Goal: Transaction & Acquisition: Book appointment/travel/reservation

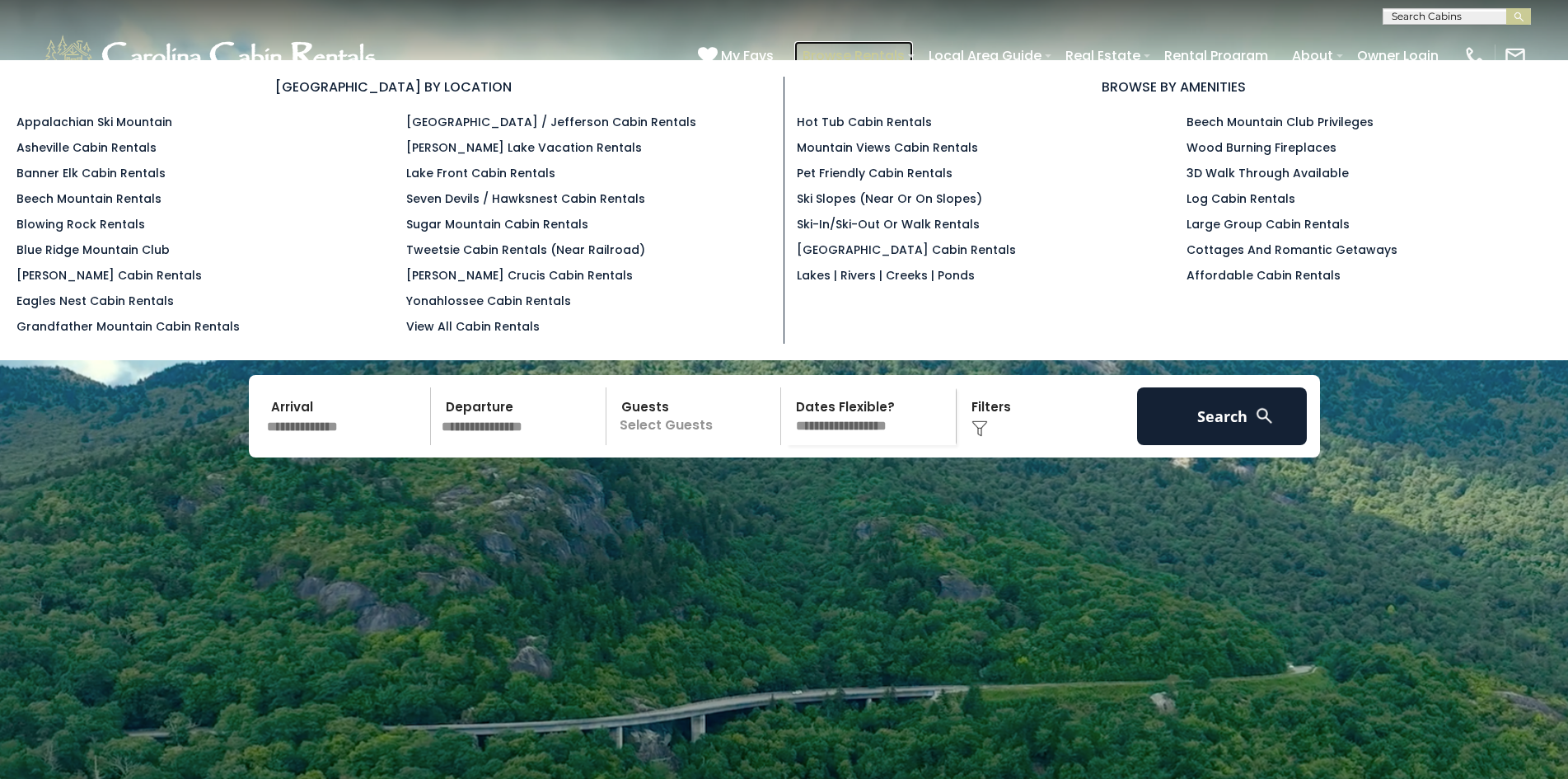
click at [821, 51] on link "Browse Rentals" at bounding box center [853, 55] width 118 height 29
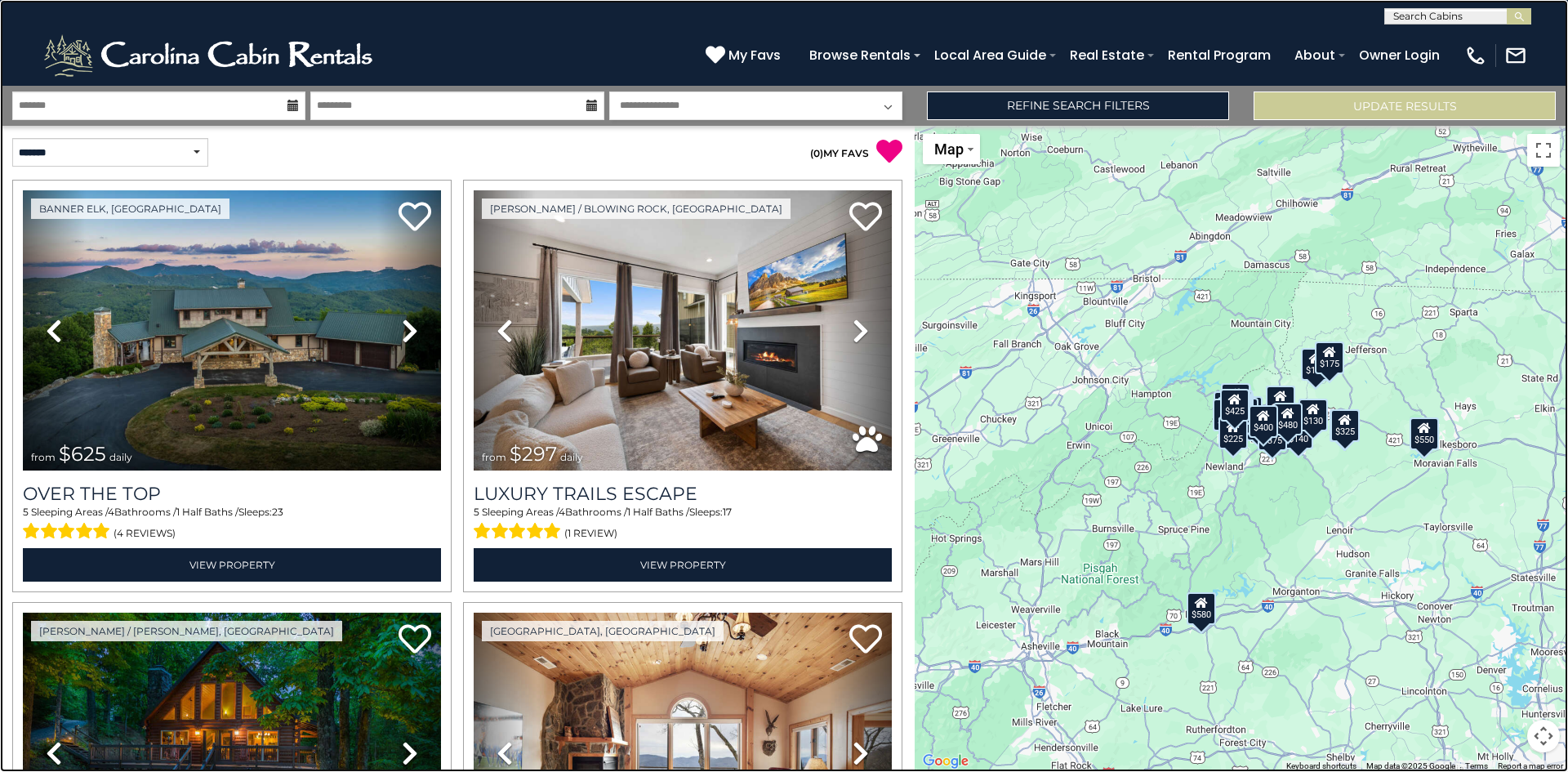
click at [80, 391] on link at bounding box center [784, 386] width 1568 height 772
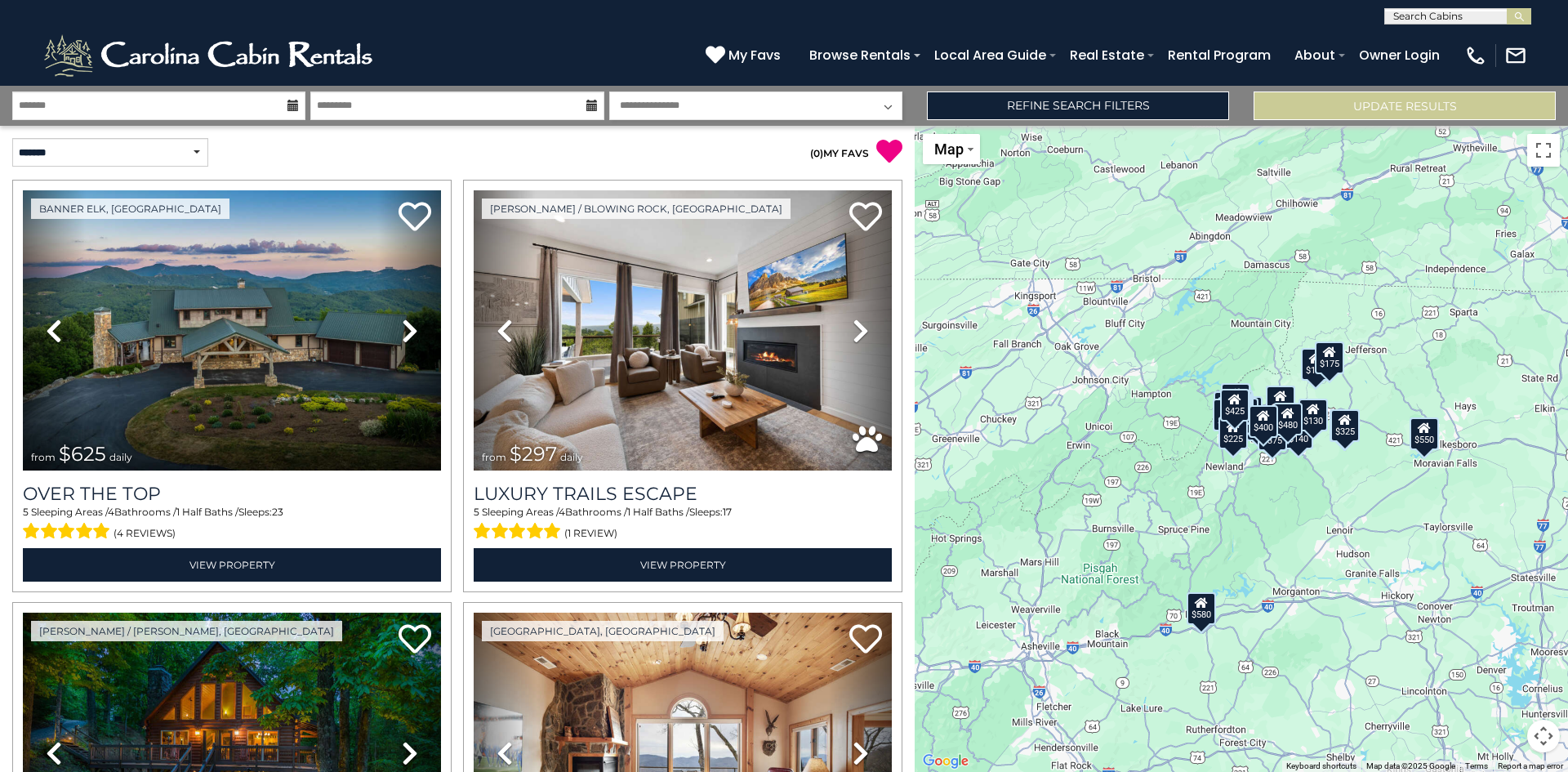
scroll to position [900, 0]
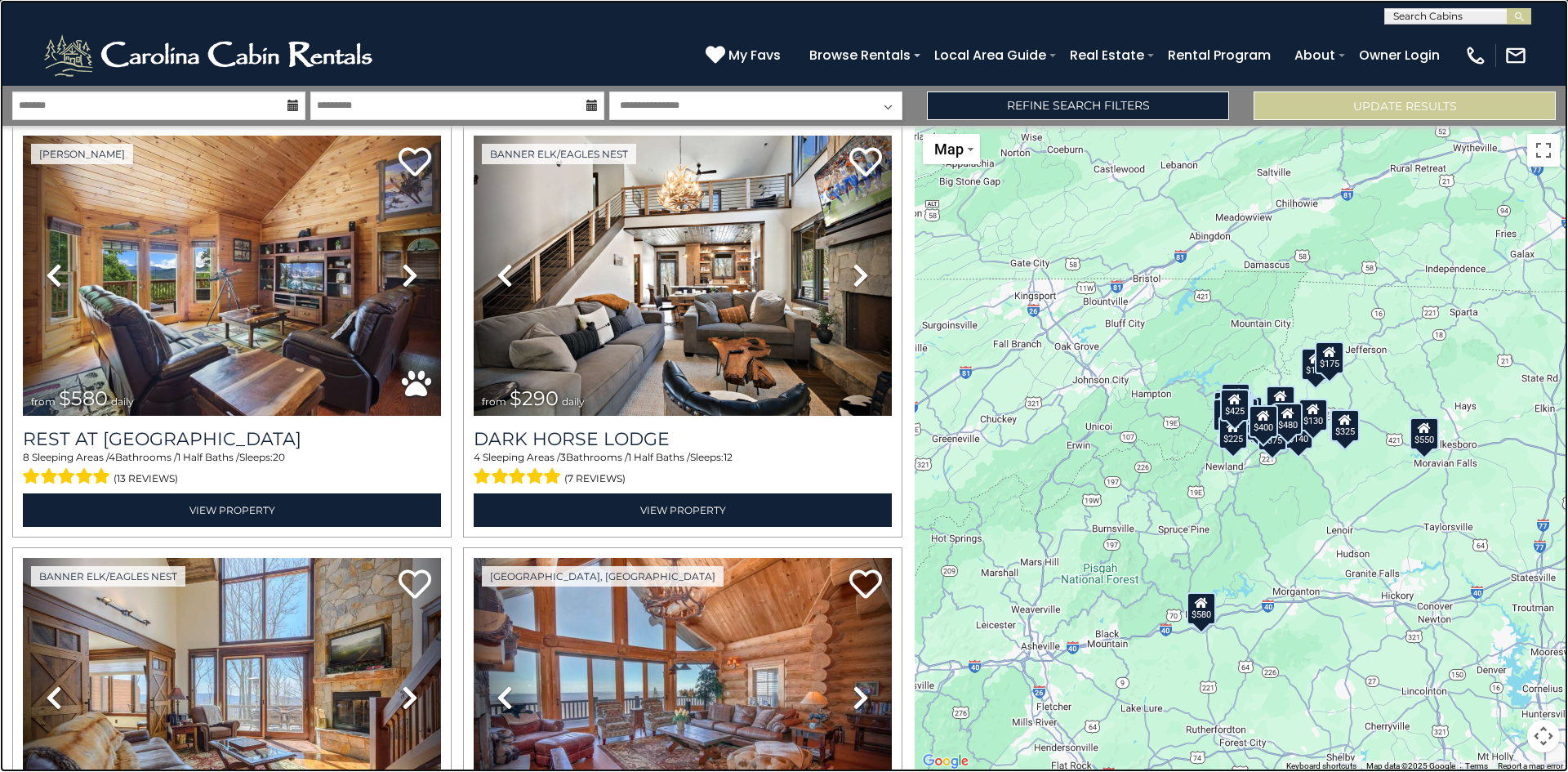
click at [732, 52] on link at bounding box center [784, 386] width 1568 height 772
